Goal: Task Accomplishment & Management: Manage account settings

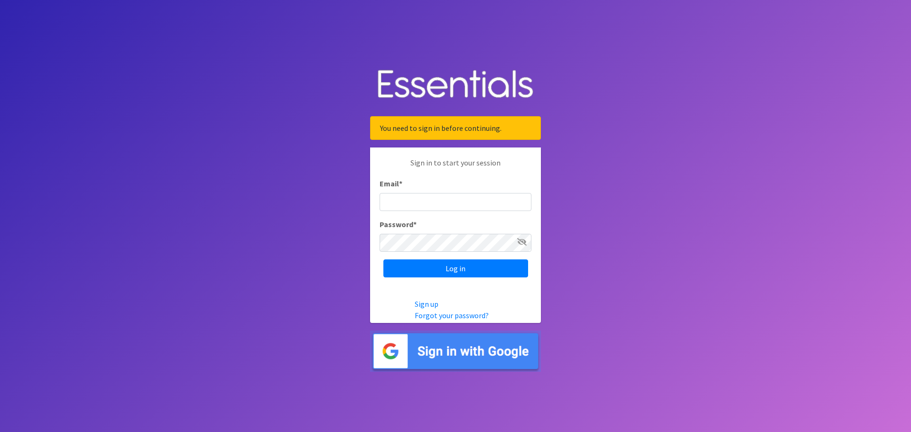
type input "[EMAIL_ADDRESS][DOMAIN_NAME]"
click at [444, 280] on div "Sign in to start your session Email * cespanol@horrycountyschools.net Password …" at bounding box center [455, 218] width 171 height 140
click at [445, 270] on input "Log in" at bounding box center [456, 269] width 145 height 18
